Goal: Transaction & Acquisition: Book appointment/travel/reservation

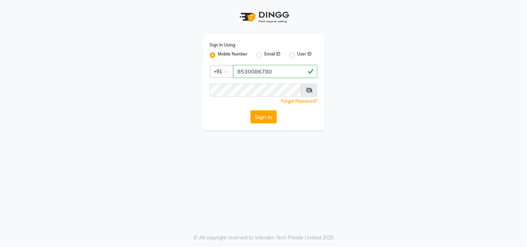
type input "8530086780"
click at [258, 114] on button "Sign In" at bounding box center [263, 116] width 26 height 13
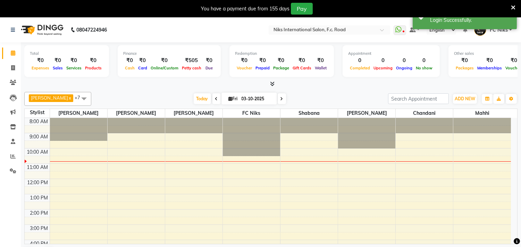
click at [512, 6] on icon at bounding box center [513, 8] width 5 height 6
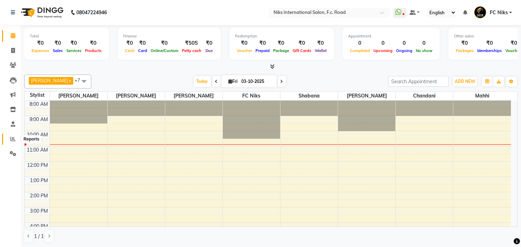
click at [13, 140] on icon at bounding box center [12, 138] width 5 height 5
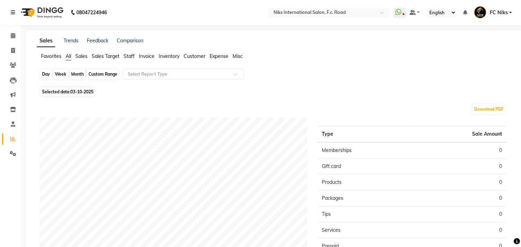
click at [49, 74] on div "Day" at bounding box center [45, 74] width 11 height 10
select select "10"
select select "2025"
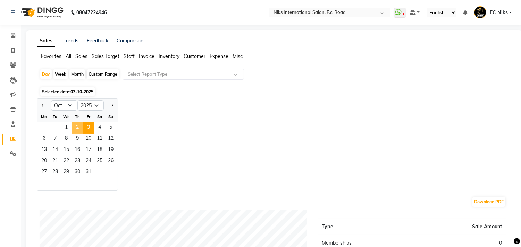
click at [73, 129] on span "2" at bounding box center [77, 128] width 11 height 11
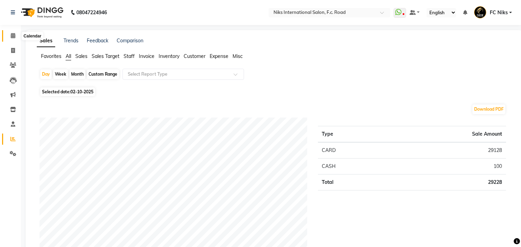
click at [13, 36] on icon at bounding box center [13, 35] width 5 height 5
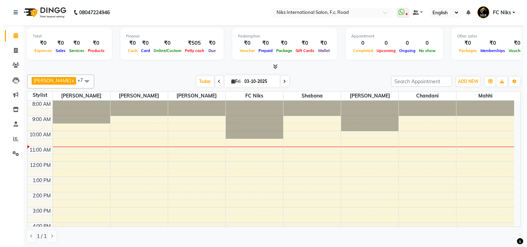
scroll to position [0, 0]
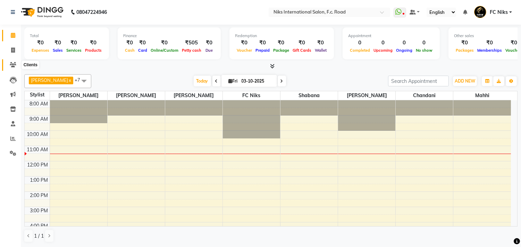
click at [15, 62] on icon at bounding box center [13, 64] width 7 height 5
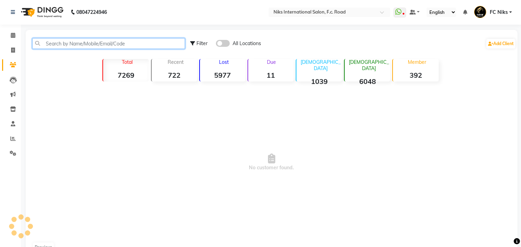
click at [64, 45] on input "text" at bounding box center [108, 43] width 153 height 11
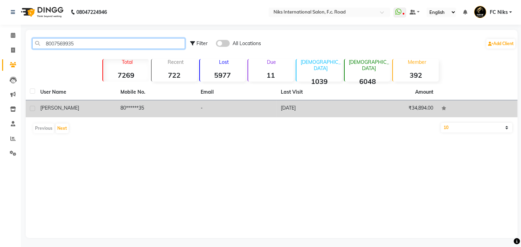
type input "8007569935"
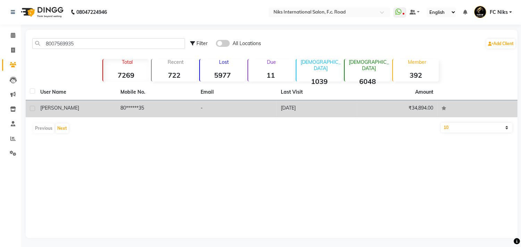
click at [103, 103] on td "[PERSON_NAME]" at bounding box center [76, 108] width 80 height 17
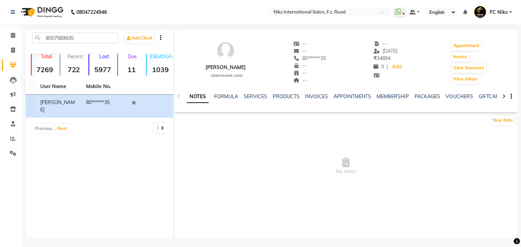
click at [255, 93] on div "SERVICES" at bounding box center [256, 96] width 24 height 7
click at [258, 98] on link "SERVICES" at bounding box center [256, 96] width 24 height 6
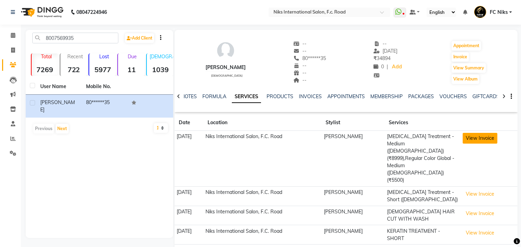
click at [471, 140] on button "View Invoice" at bounding box center [480, 138] width 35 height 11
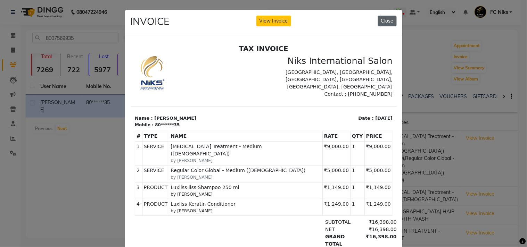
click at [381, 19] on button "Close" at bounding box center [387, 21] width 19 height 11
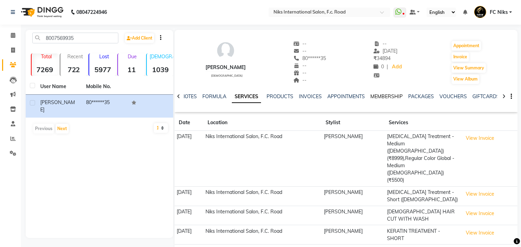
click at [375, 97] on link "MEMBERSHIP" at bounding box center [386, 96] width 32 height 6
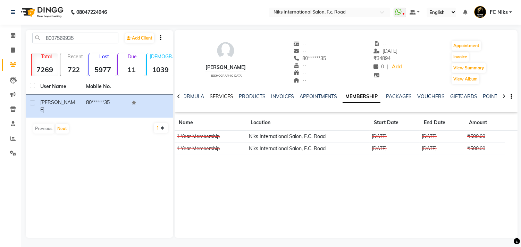
click at [219, 97] on link "SERVICES" at bounding box center [222, 96] width 24 height 6
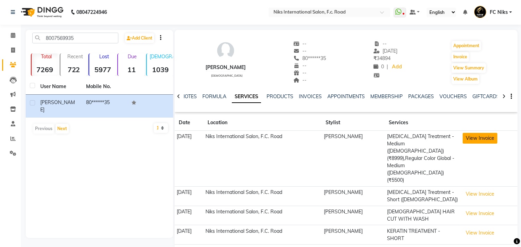
click at [494, 138] on button "View Invoice" at bounding box center [480, 138] width 35 height 11
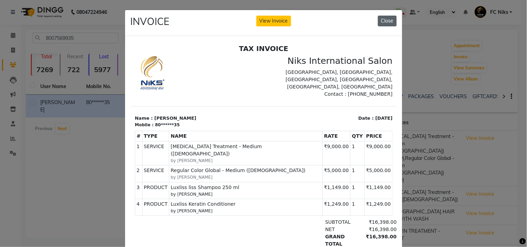
click at [385, 21] on button "Close" at bounding box center [387, 21] width 19 height 11
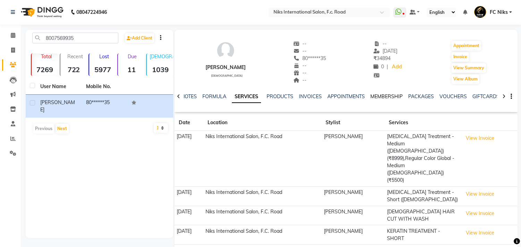
click at [381, 97] on link "MEMBERSHIP" at bounding box center [386, 96] width 32 height 6
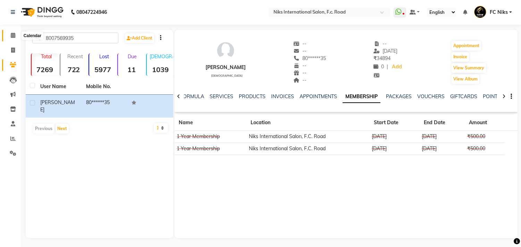
click at [13, 34] on icon at bounding box center [13, 35] width 5 height 5
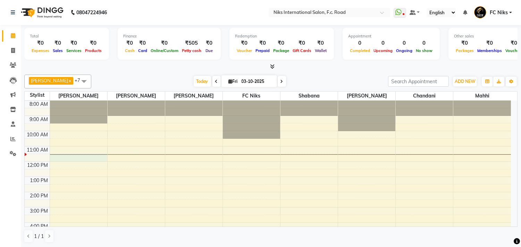
click at [65, 160] on div "8:00 AM 9:00 AM 10:00 AM 11:00 AM 12:00 PM 1:00 PM 2:00 PM 3:00 PM 4:00 PM 5:00…" at bounding box center [268, 215] width 486 height 229
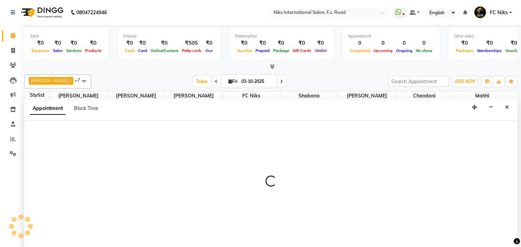
scroll to position [0, 0]
select select "159"
select select "tentative"
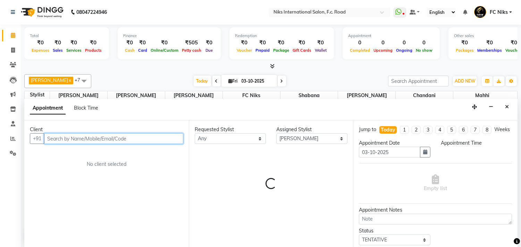
select select "690"
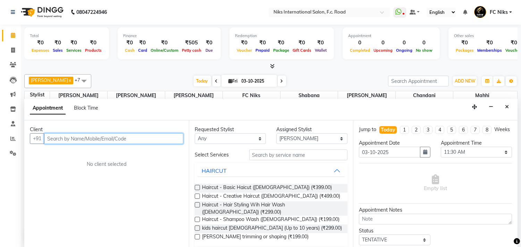
click at [90, 141] on input "text" at bounding box center [113, 138] width 139 height 11
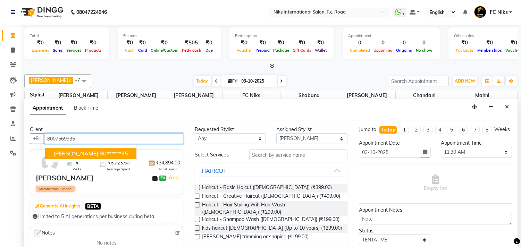
click at [78, 148] on button "[PERSON_NAME] 80******35" at bounding box center [90, 153] width 91 height 11
type input "80******35"
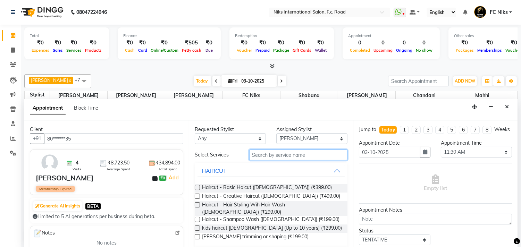
click at [283, 153] on input "text" at bounding box center [298, 155] width 99 height 11
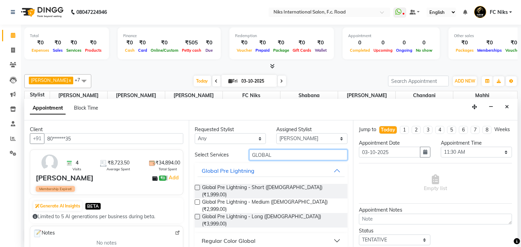
type input "GLOBAL"
click at [251, 237] on div "Regular Color Global" at bounding box center [229, 241] width 54 height 8
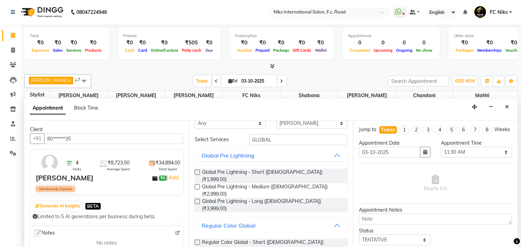
scroll to position [26, 0]
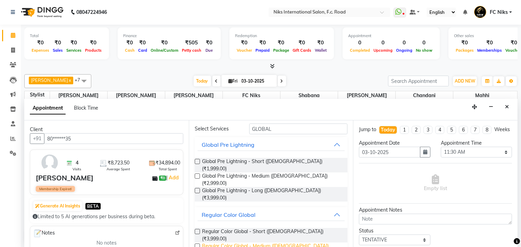
click at [317, 243] on span "Regular Color Global - Medium ([DEMOGRAPHIC_DATA]) (₹5,500.00)" at bounding box center [272, 250] width 140 height 15
checkbox input "false"
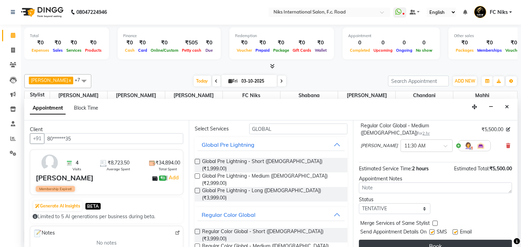
scroll to position [55, 0]
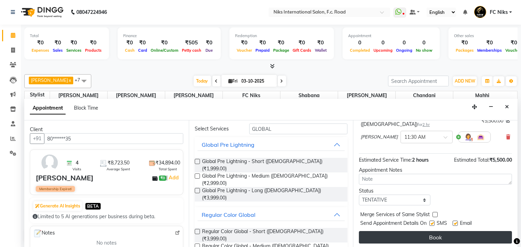
click at [469, 234] on button "Book" at bounding box center [435, 237] width 153 height 12
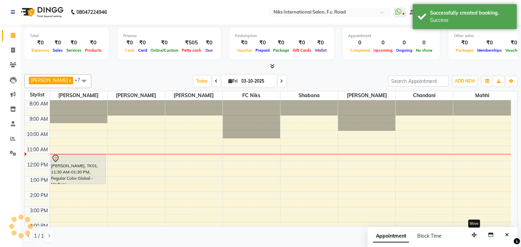
scroll to position [0, 0]
click at [506, 231] on button "Close" at bounding box center [507, 235] width 10 height 11
